Goal: Navigation & Orientation: Go to known website

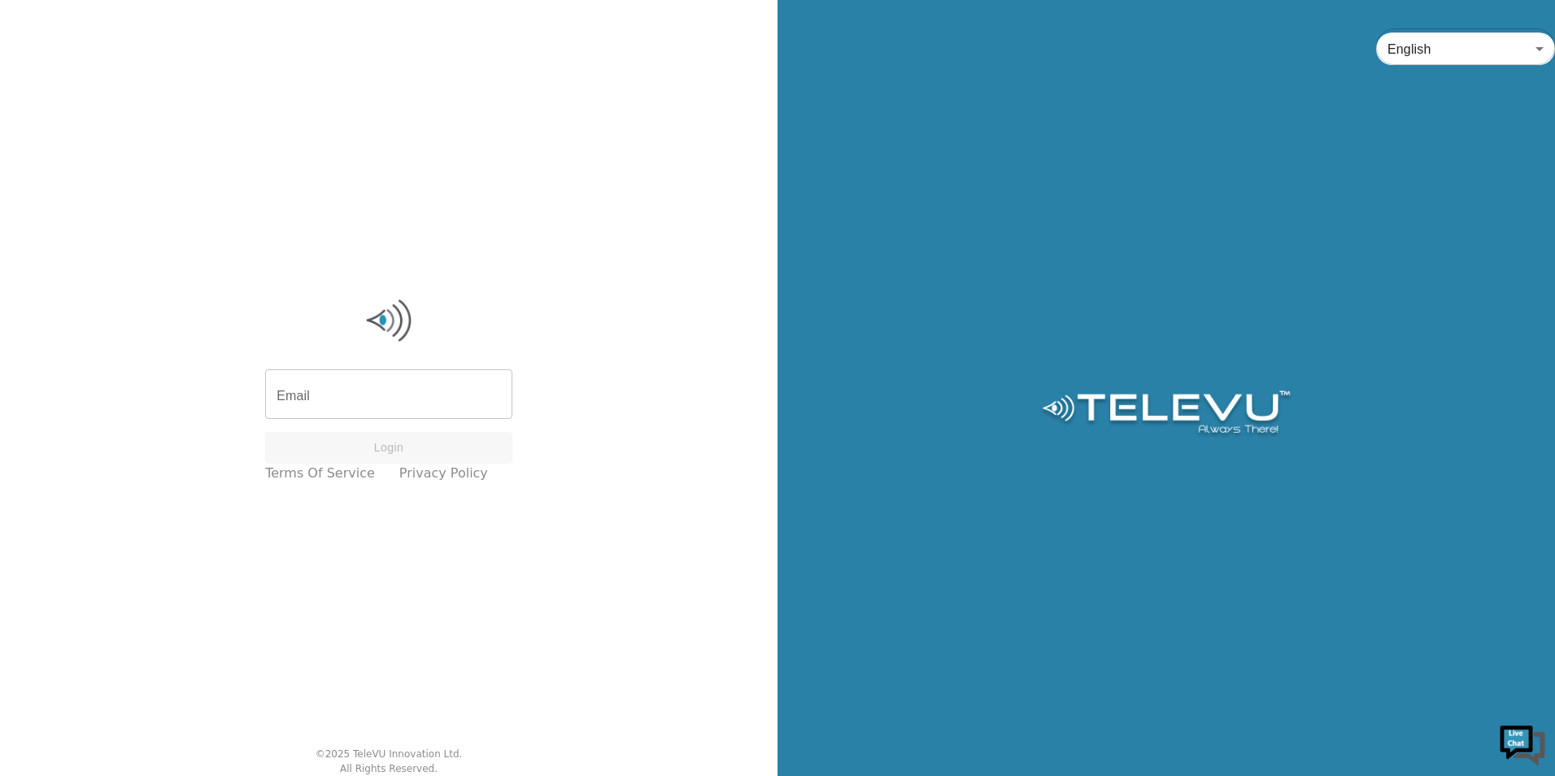
drag, startPoint x: 805, startPoint y: 5, endPoint x: 1124, endPoint y: 347, distance: 467.8
click at [1124, 347] on div "English en ​" at bounding box center [1165, 388] width 777 height 776
drag, startPoint x: 1500, startPoint y: 0, endPoint x: 1070, endPoint y: 155, distance: 457.3
click at [1070, 155] on div "English en ​" at bounding box center [1165, 388] width 777 height 776
